Goal: Task Accomplishment & Management: Use online tool/utility

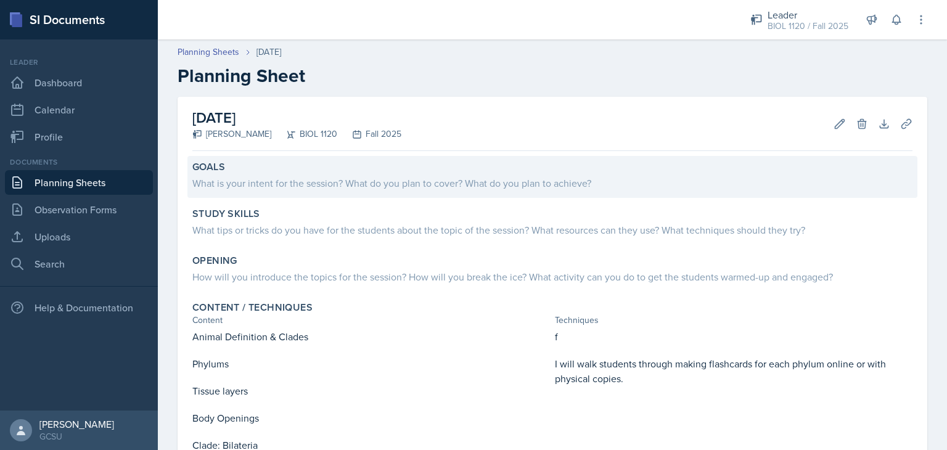
click at [385, 172] on div "Goals" at bounding box center [552, 167] width 720 height 12
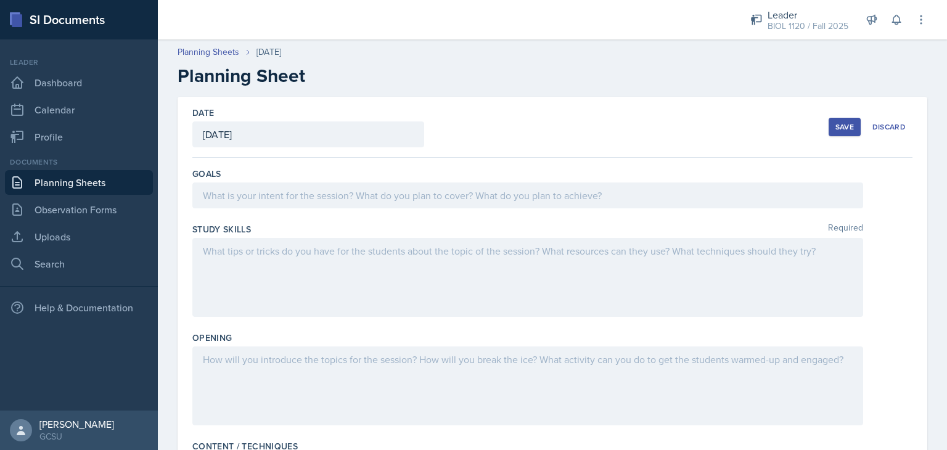
click at [382, 194] on div at bounding box center [527, 195] width 671 height 26
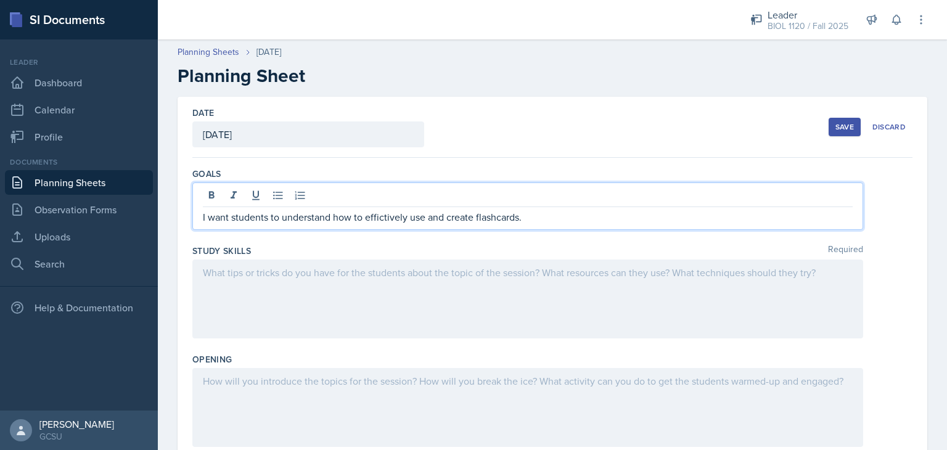
click at [382, 216] on p "I want students to understand how to effictively use and create flashcards." at bounding box center [528, 217] width 650 height 15
click at [536, 215] on p "I want students to understand how to effectively use and create flashcards." at bounding box center [528, 217] width 650 height 15
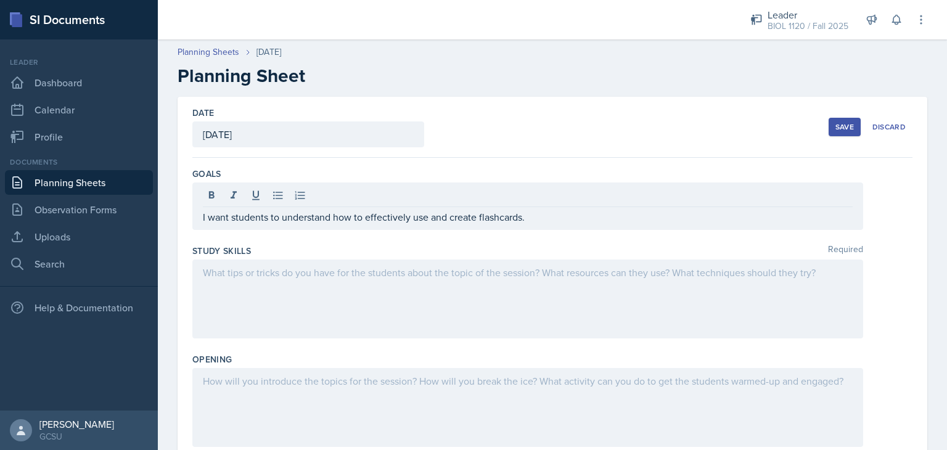
click at [480, 280] on div at bounding box center [527, 298] width 671 height 79
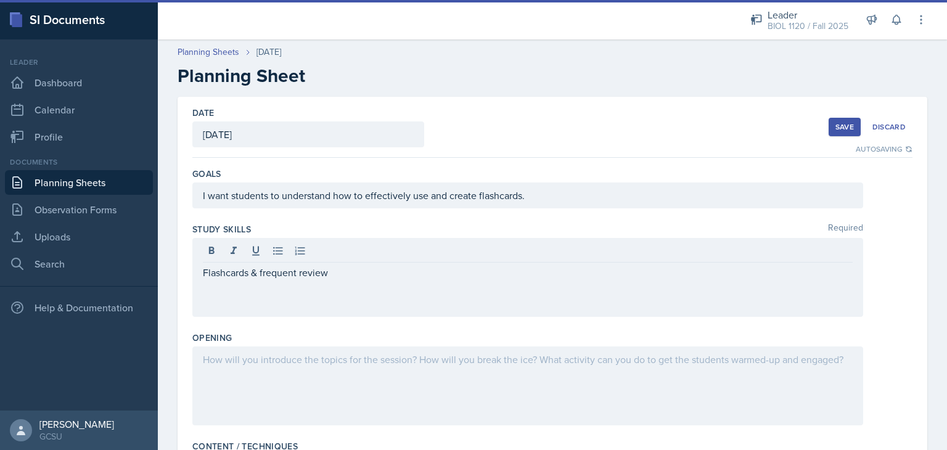
click at [372, 370] on div at bounding box center [527, 385] width 671 height 79
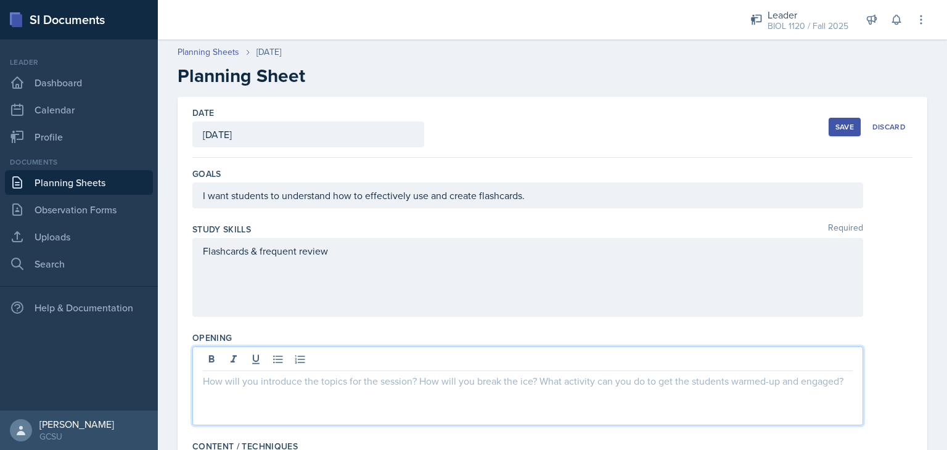
click at [636, 153] on div "Date [DATE] [DATE] 28 29 30 1 2 3 4 5 6 7 8 9 10 11 12 13 14 15 16 17 18 19 20 …" at bounding box center [552, 127] width 720 height 61
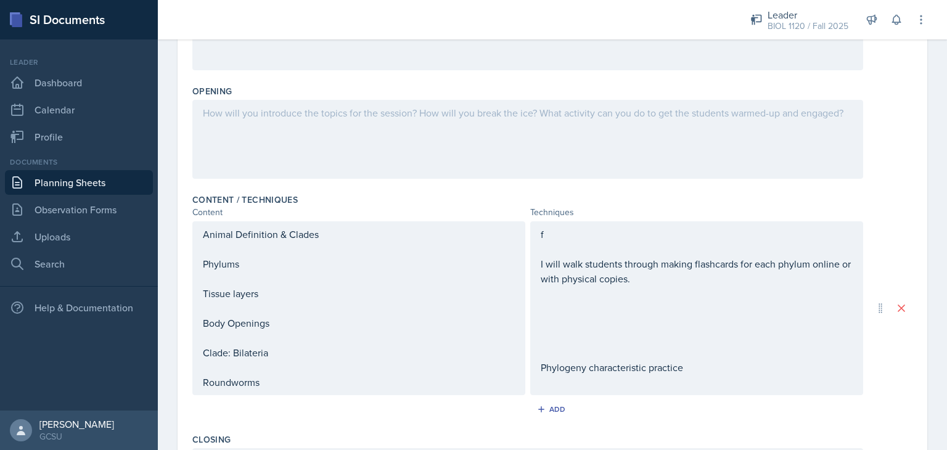
scroll to position [271, 0]
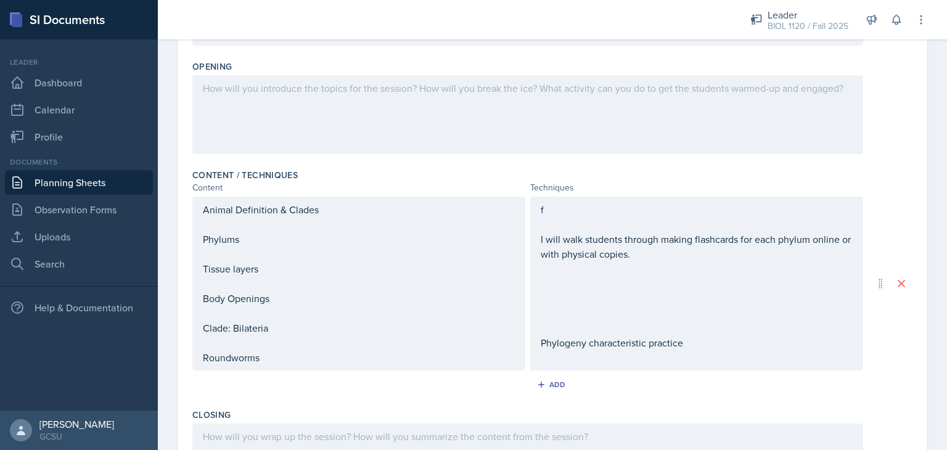
click at [498, 94] on p at bounding box center [528, 88] width 650 height 15
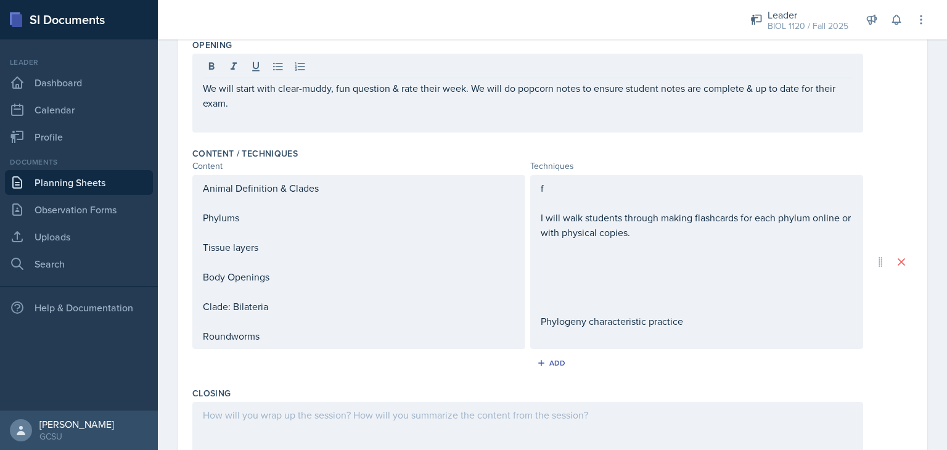
click at [636, 166] on div "Techniques" at bounding box center [696, 166] width 333 height 13
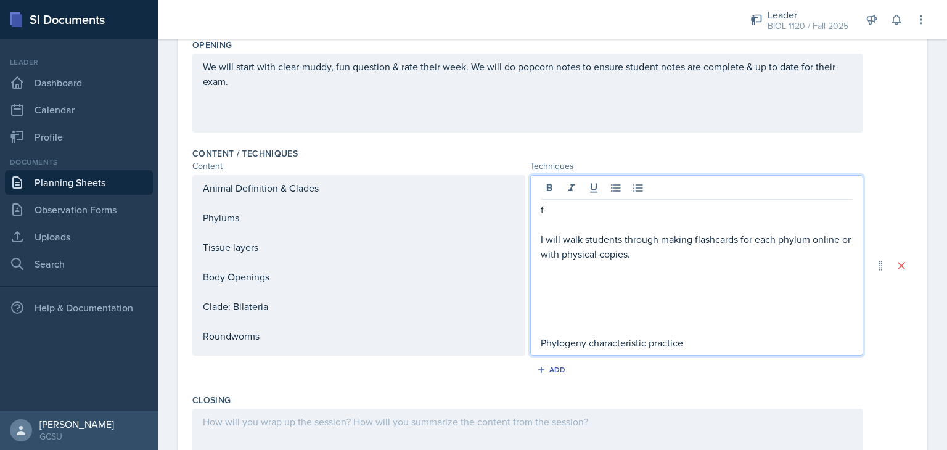
click at [585, 190] on div "f I will walk students through making flashcards for each phylum online or with…" at bounding box center [696, 265] width 333 height 181
click at [331, 181] on div "Animal Definition & Clades Phylums Tissue layers Body Openings Clade: Bilateria…" at bounding box center [358, 265] width 333 height 181
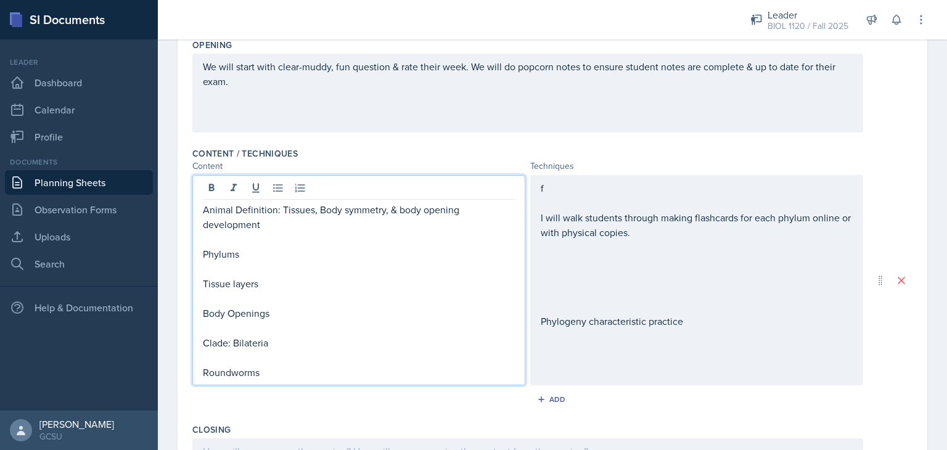
click at [576, 195] on div "f I will walk students through making flashcards for each phylum online or with…" at bounding box center [696, 280] width 333 height 210
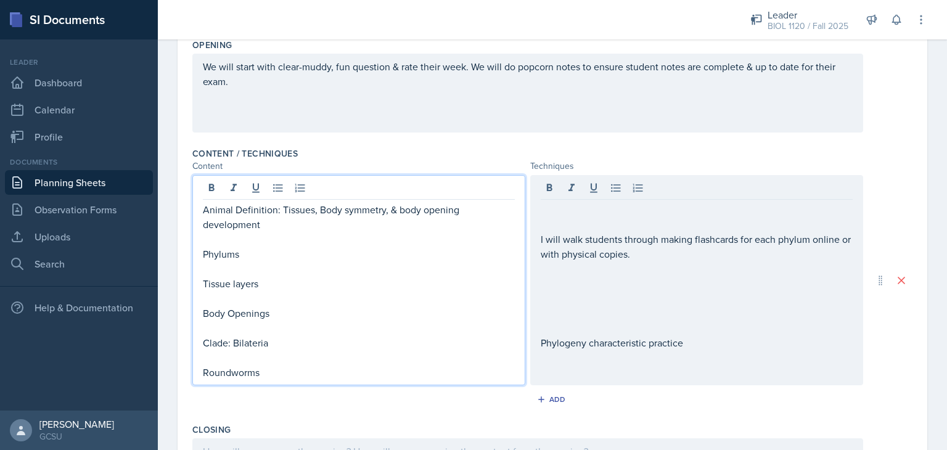
drag, startPoint x: 272, startPoint y: 293, endPoint x: 217, endPoint y: 300, distance: 55.3
click at [217, 300] on div "Animal Definition: Tissues, Body symmetry, & body opening development Phylums T…" at bounding box center [359, 291] width 312 height 178
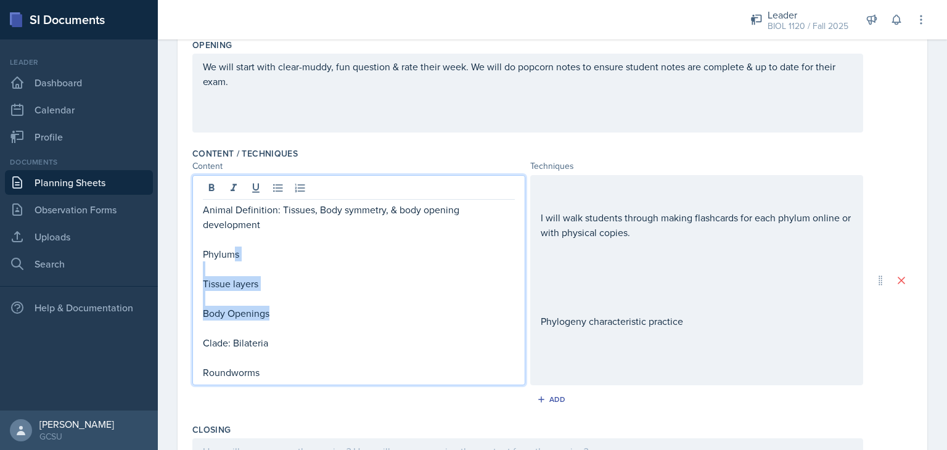
drag, startPoint x: 277, startPoint y: 313, endPoint x: 233, endPoint y: 256, distance: 72.5
click at [233, 256] on div "Animal Definition: Tissues, Body symmetry, & body opening development Phylums T…" at bounding box center [359, 291] width 312 height 178
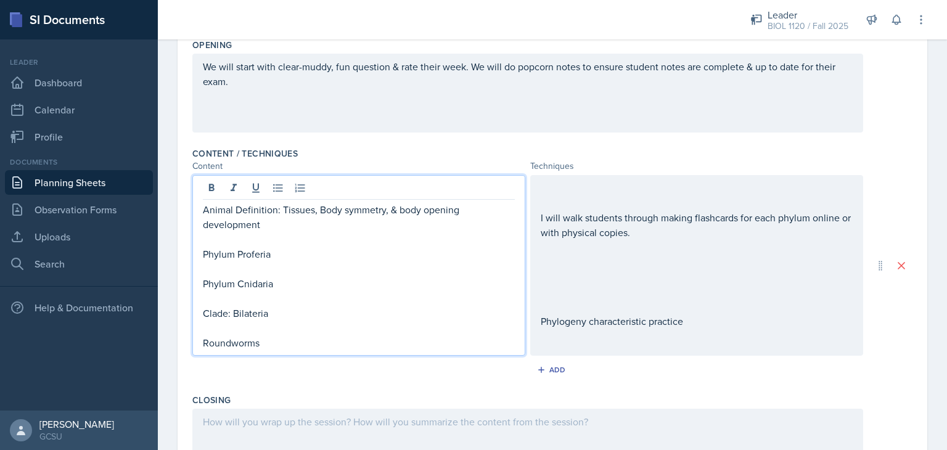
click at [542, 292] on div "I will walk students through making flashcards for each phylum online or with p…" at bounding box center [697, 255] width 312 height 148
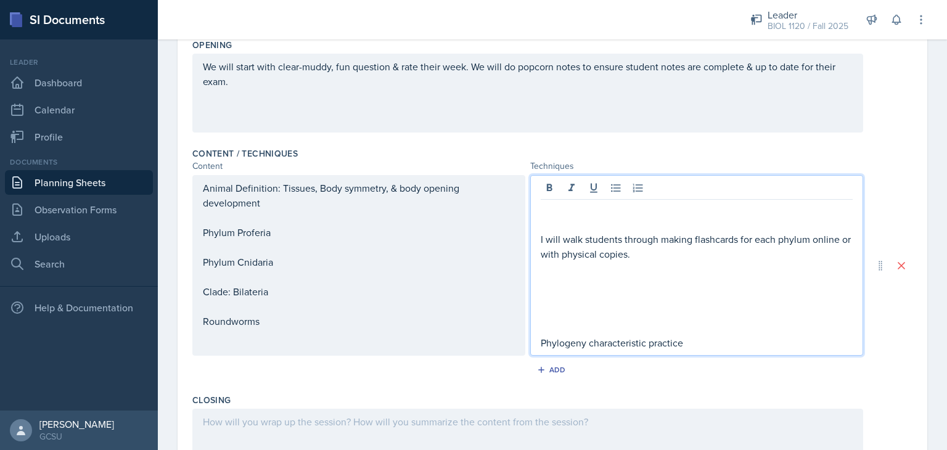
click at [293, 312] on div "Animal Definition: Tissues, Body symmetry, & body opening development Phylum Pr…" at bounding box center [359, 255] width 312 height 148
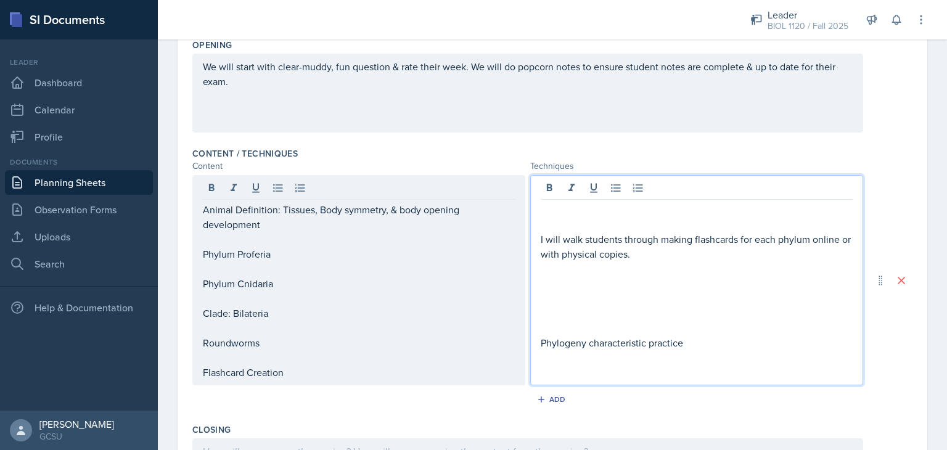
click at [647, 270] on div "I will walk students through making flashcards for each phylum online or with p…" at bounding box center [697, 276] width 312 height 148
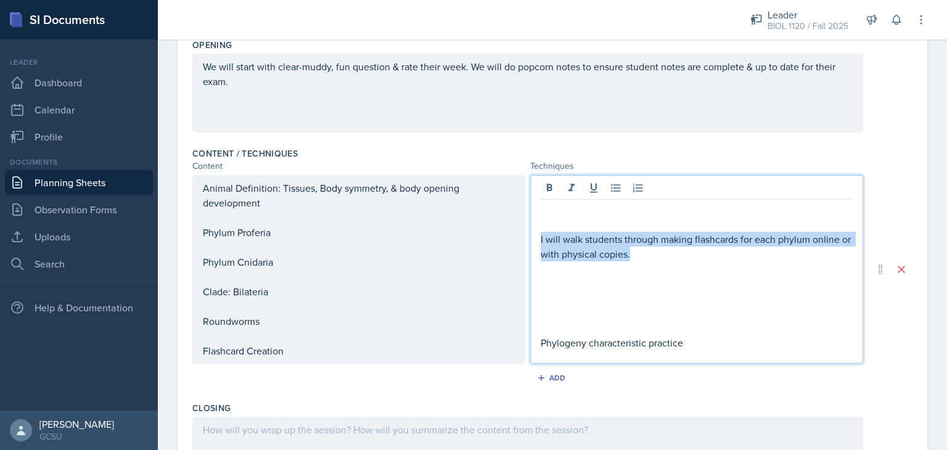
drag, startPoint x: 640, startPoint y: 257, endPoint x: 533, endPoint y: 237, distance: 109.0
click at [533, 237] on div "I will walk students through making flashcards for each phylum online or with p…" at bounding box center [696, 269] width 333 height 189
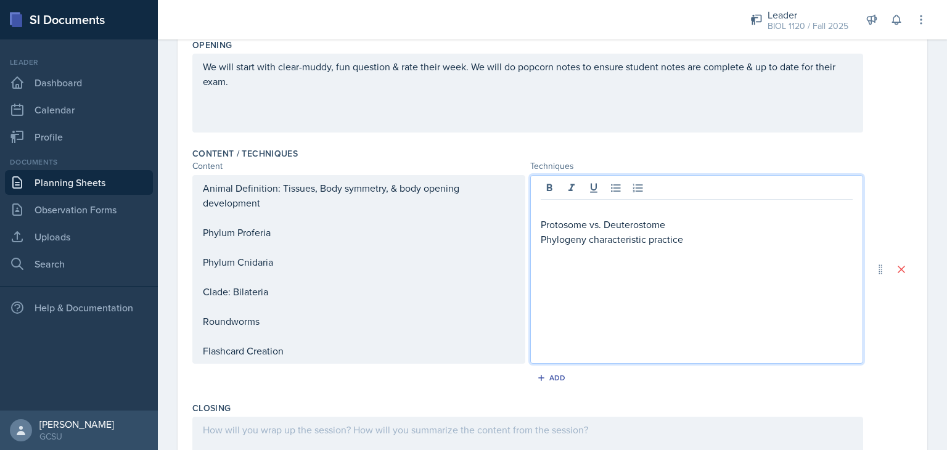
click at [552, 226] on p "Protosome vs. Deuterostome" at bounding box center [697, 224] width 312 height 15
click at [573, 202] on p at bounding box center [697, 209] width 312 height 15
